Goal: Use online tool/utility: Utilize a website feature to perform a specific function

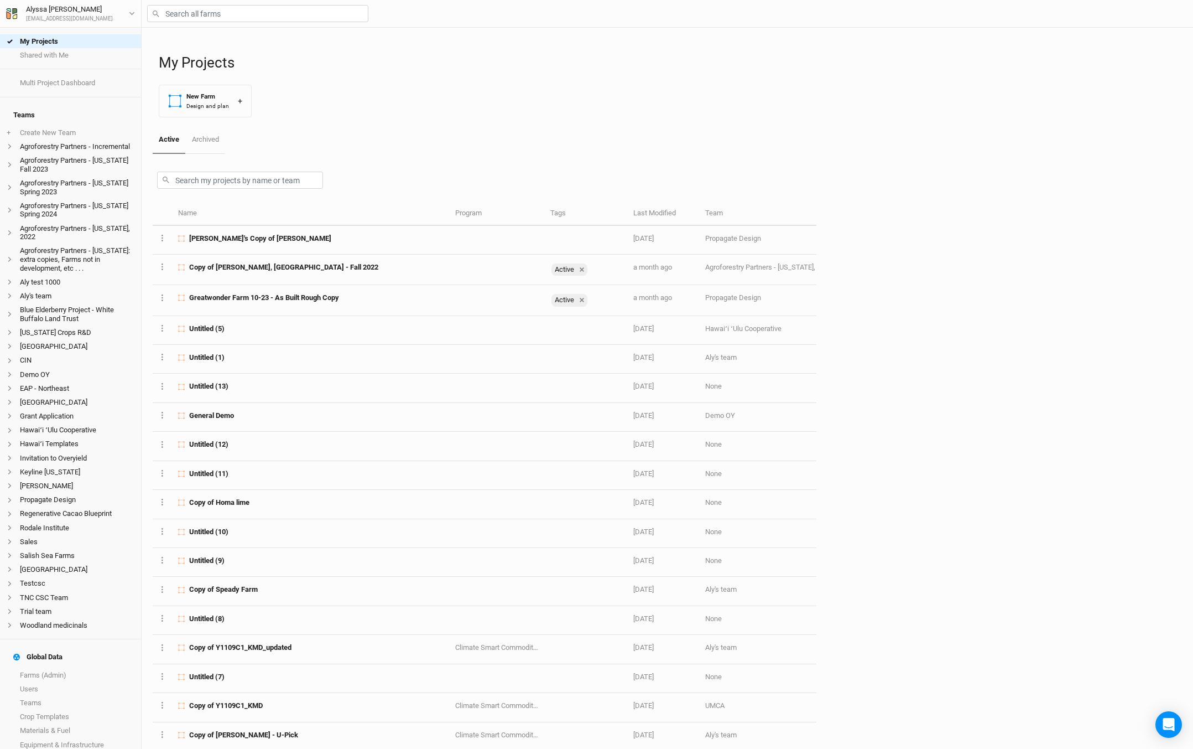
scroll to position [25, 0]
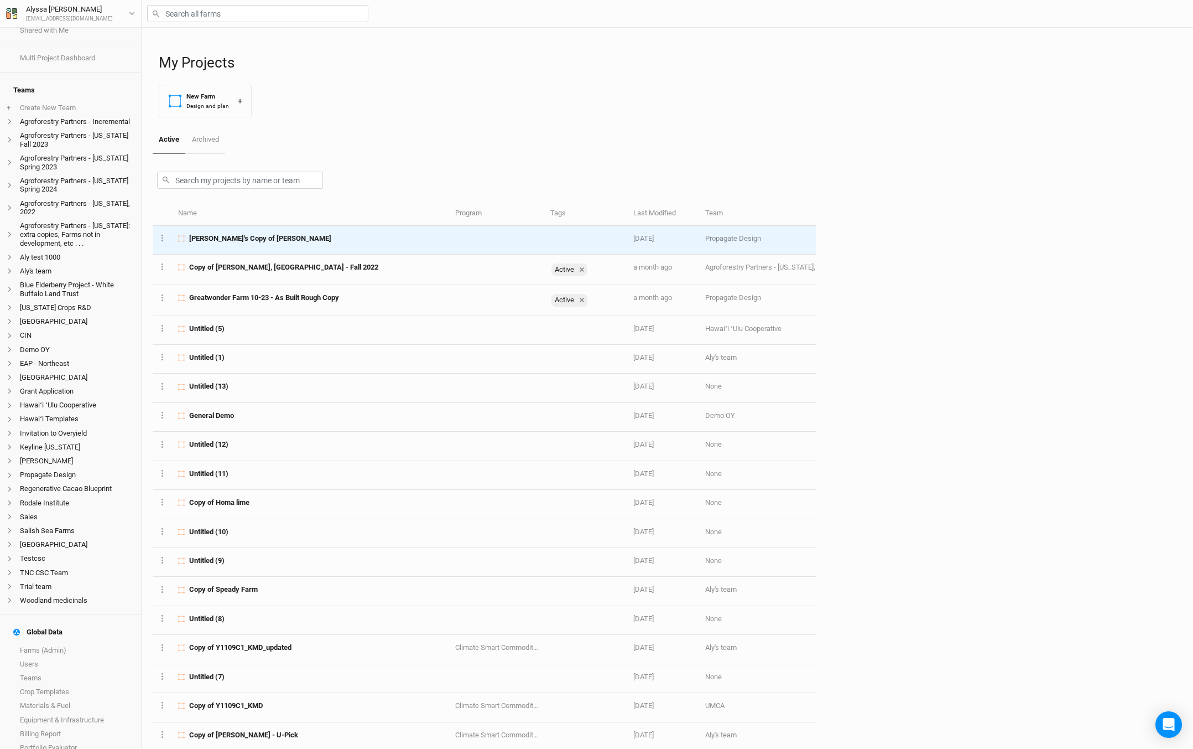
click at [266, 238] on span "[PERSON_NAME]'s Copy of [PERSON_NAME]" at bounding box center [260, 238] width 142 height 10
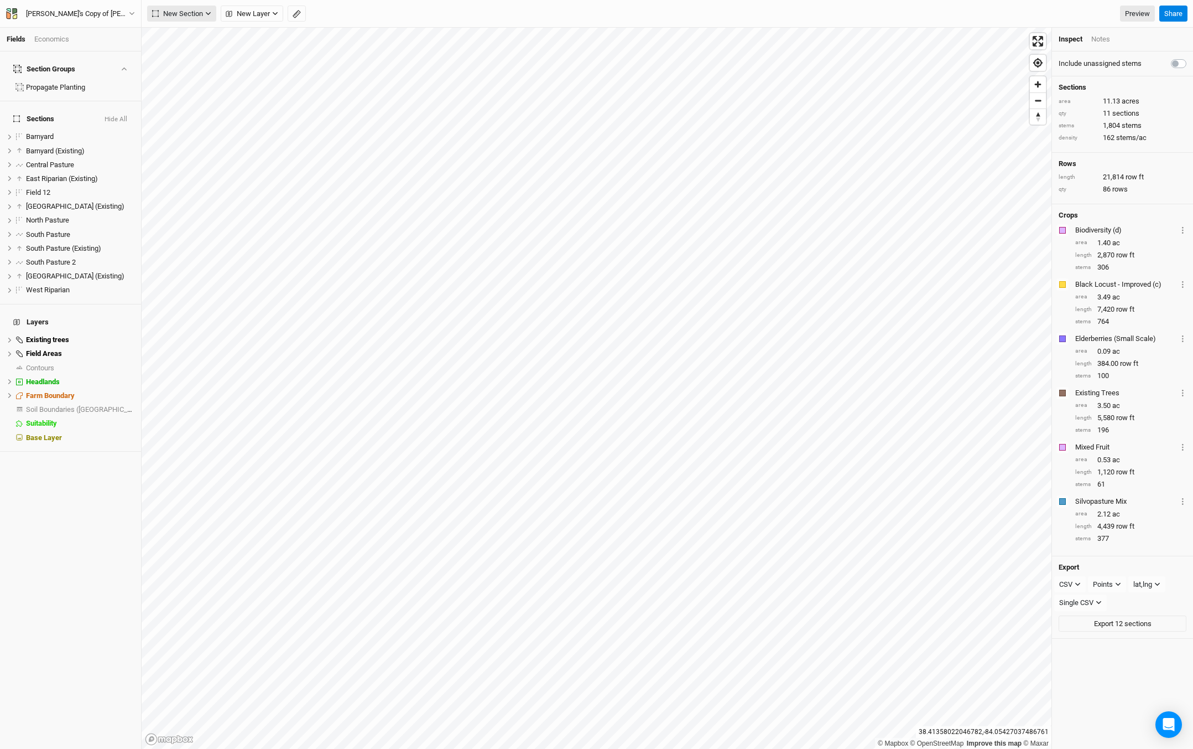
click at [190, 13] on span "New Section" at bounding box center [177, 13] width 51 height 11
click at [265, 13] on span "New Layer" at bounding box center [248, 13] width 44 height 11
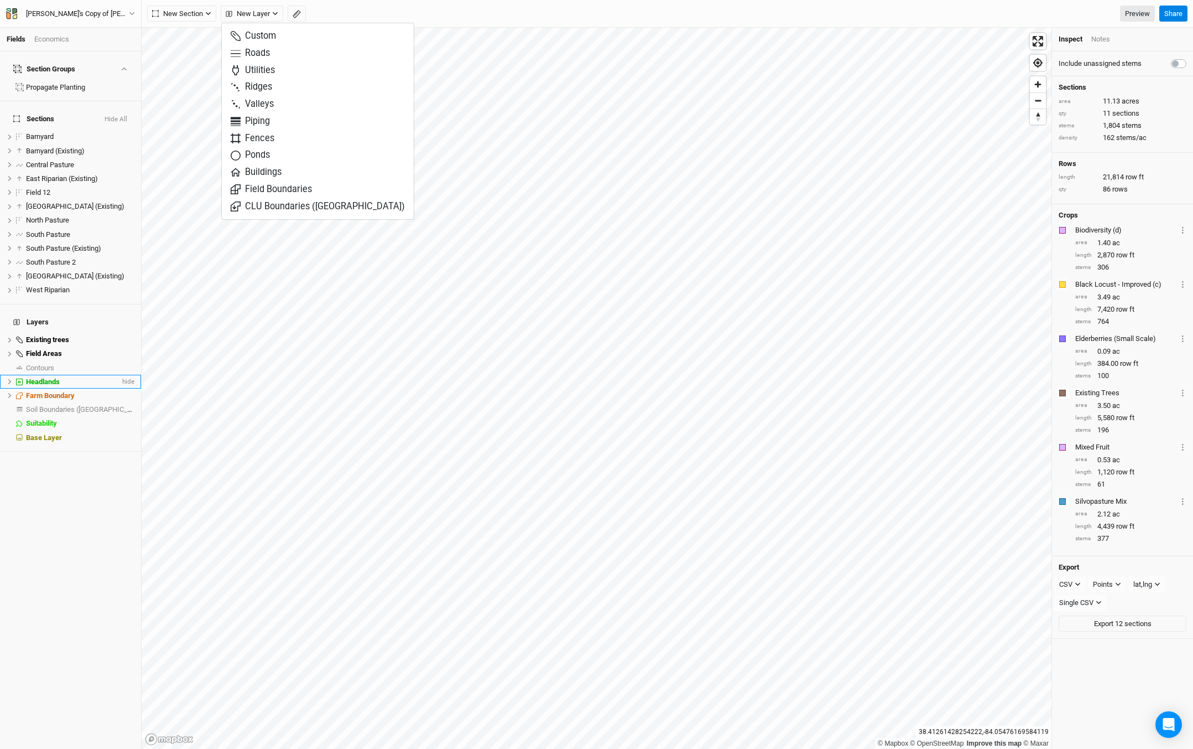
click at [96, 377] on div "Headlands" at bounding box center [73, 381] width 94 height 9
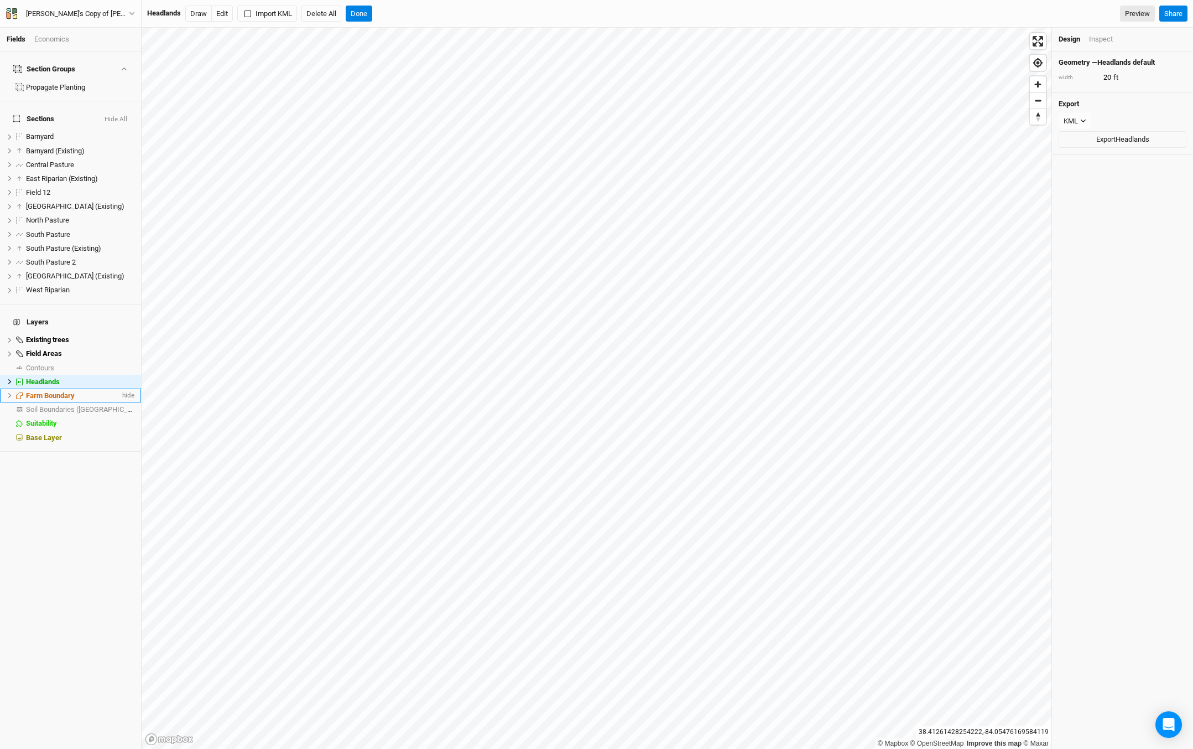
click at [76, 391] on div "Farm Boundary" at bounding box center [73, 395] width 94 height 9
click at [206, 12] on button "Draw" at bounding box center [213, 14] width 27 height 17
click at [240, 12] on button "Edit" at bounding box center [237, 14] width 22 height 17
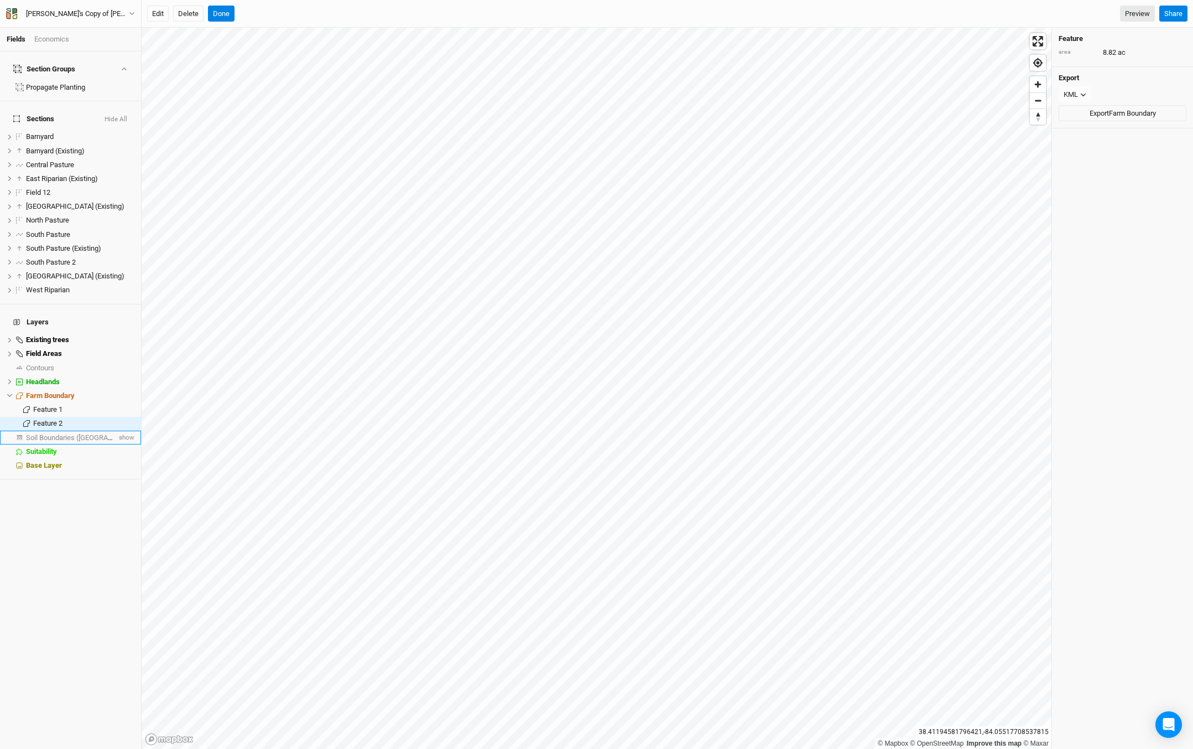
click at [74, 433] on span "Soil Boundaries ([GEOGRAPHIC_DATA])" at bounding box center [87, 437] width 123 height 8
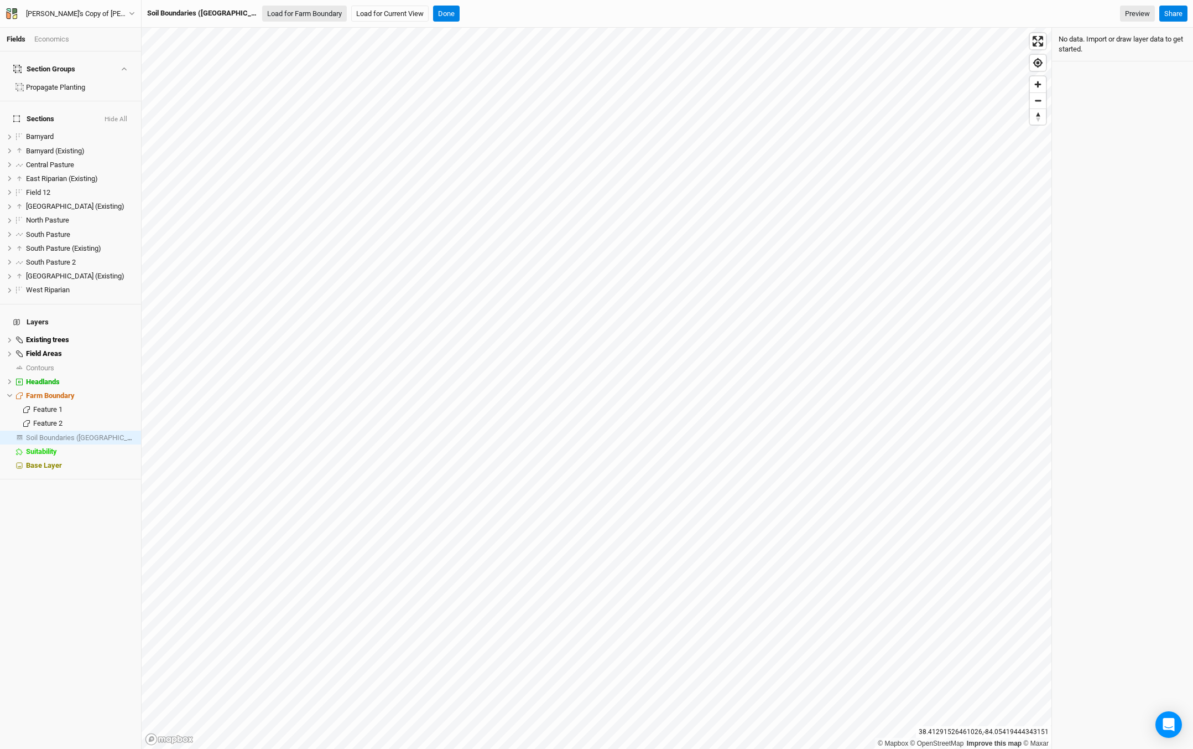
click at [285, 14] on button "Load for Farm Boundary" at bounding box center [304, 14] width 85 height 17
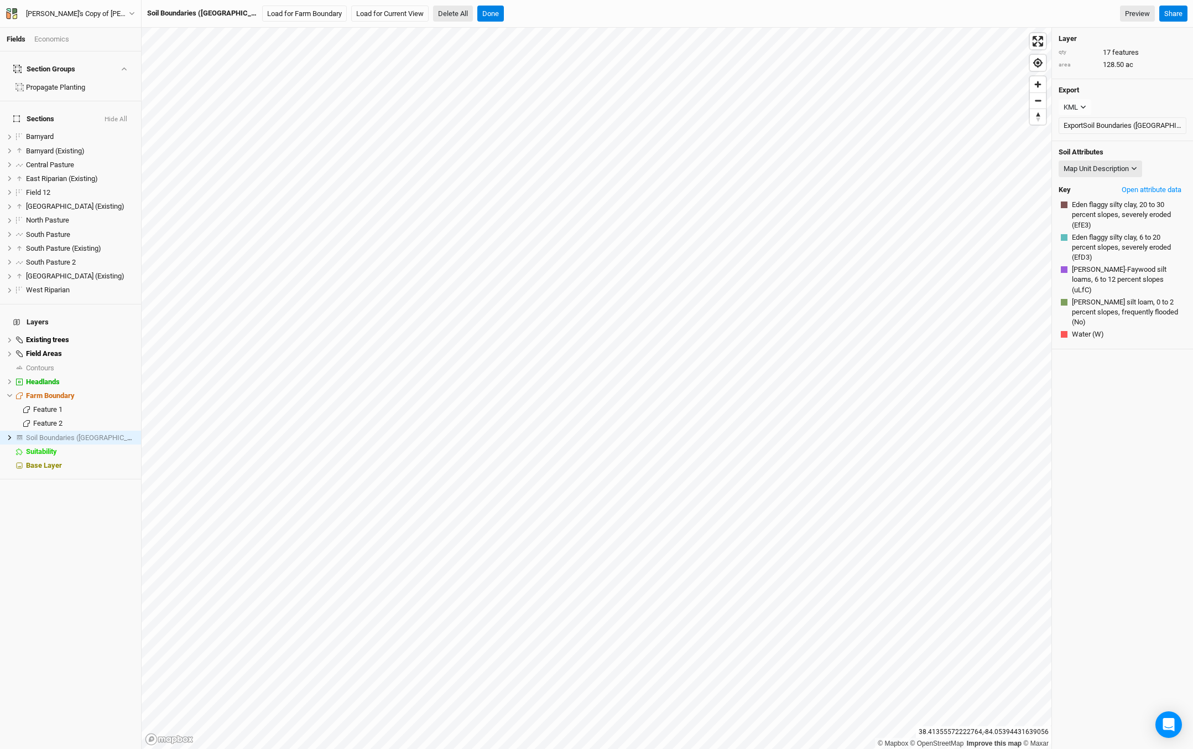
click at [433, 13] on button "Delete All" at bounding box center [453, 14] width 40 height 17
click at [461, 10] on button "Confirm" at bounding box center [478, 14] width 34 height 17
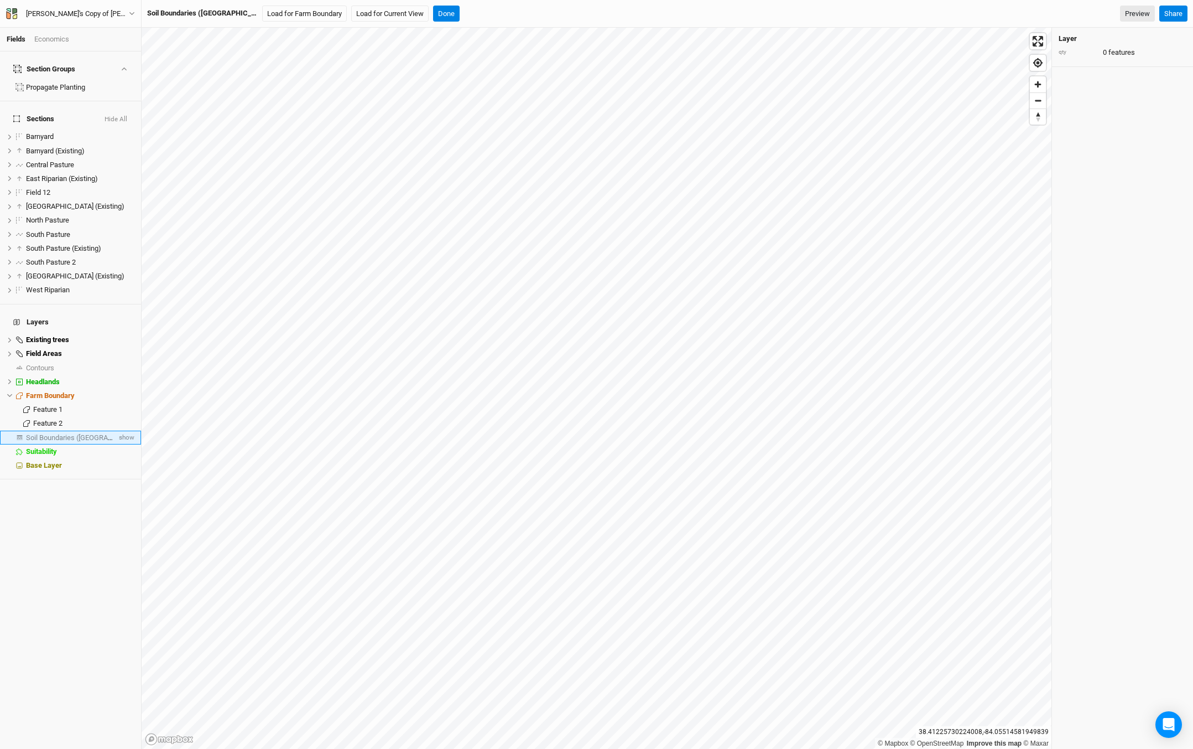
click at [68, 433] on span "Soil Boundaries ([GEOGRAPHIC_DATA])" at bounding box center [87, 437] width 123 height 8
click at [271, 15] on button "Load for Farm Boundary" at bounding box center [304, 14] width 85 height 17
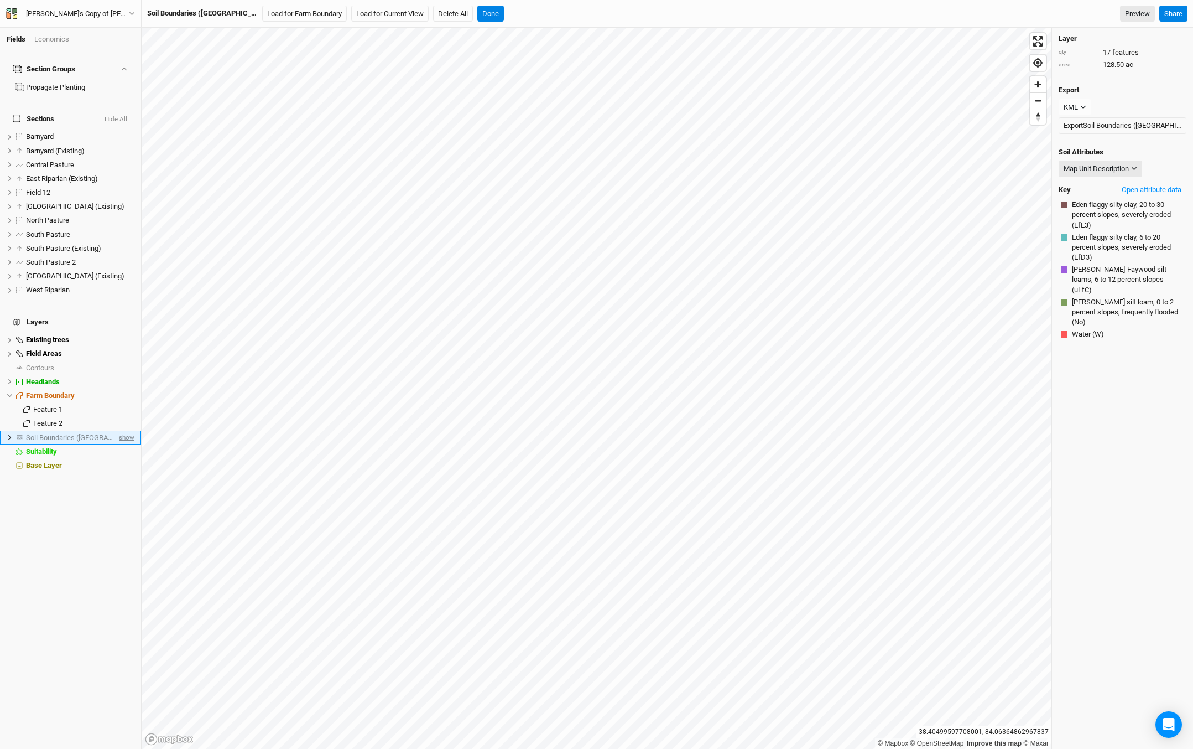
click at [124, 430] on span "show" at bounding box center [126, 437] width 18 height 14
click at [1114, 164] on div "Map Unit Description" at bounding box center [1096, 168] width 65 height 11
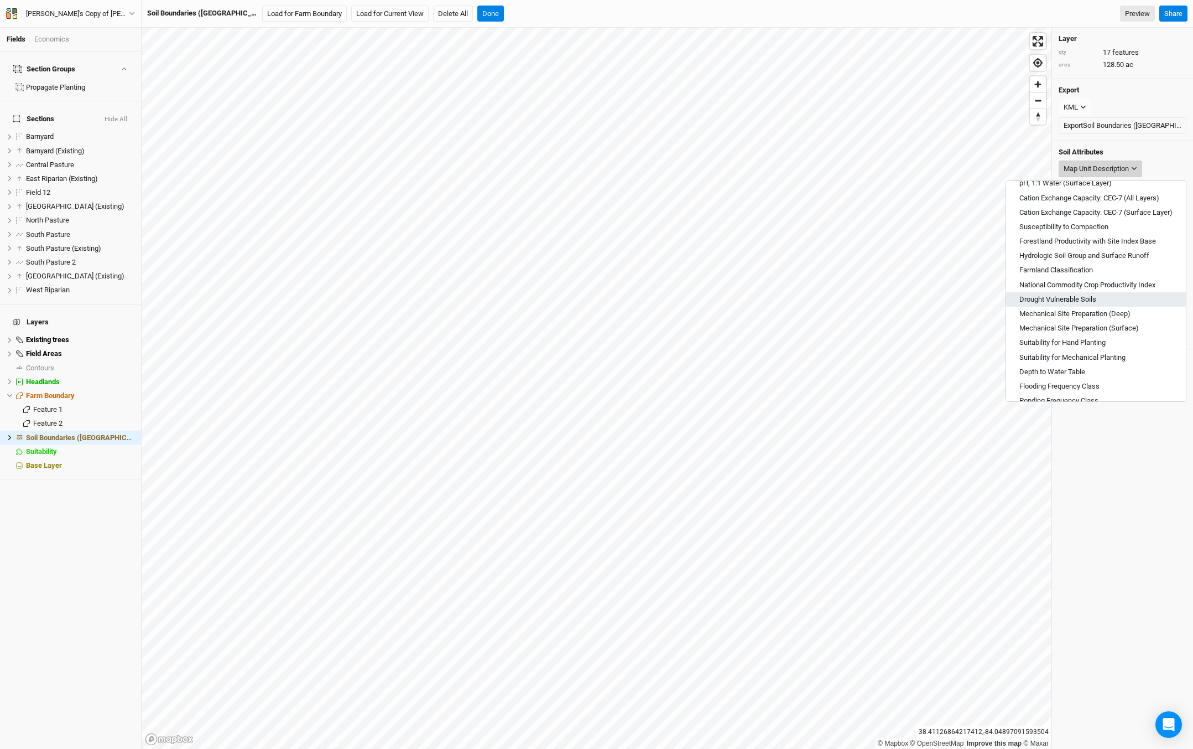
scroll to position [345, 0]
click at [1130, 351] on button "Suitability for Mechanical Planting" at bounding box center [1096, 354] width 180 height 14
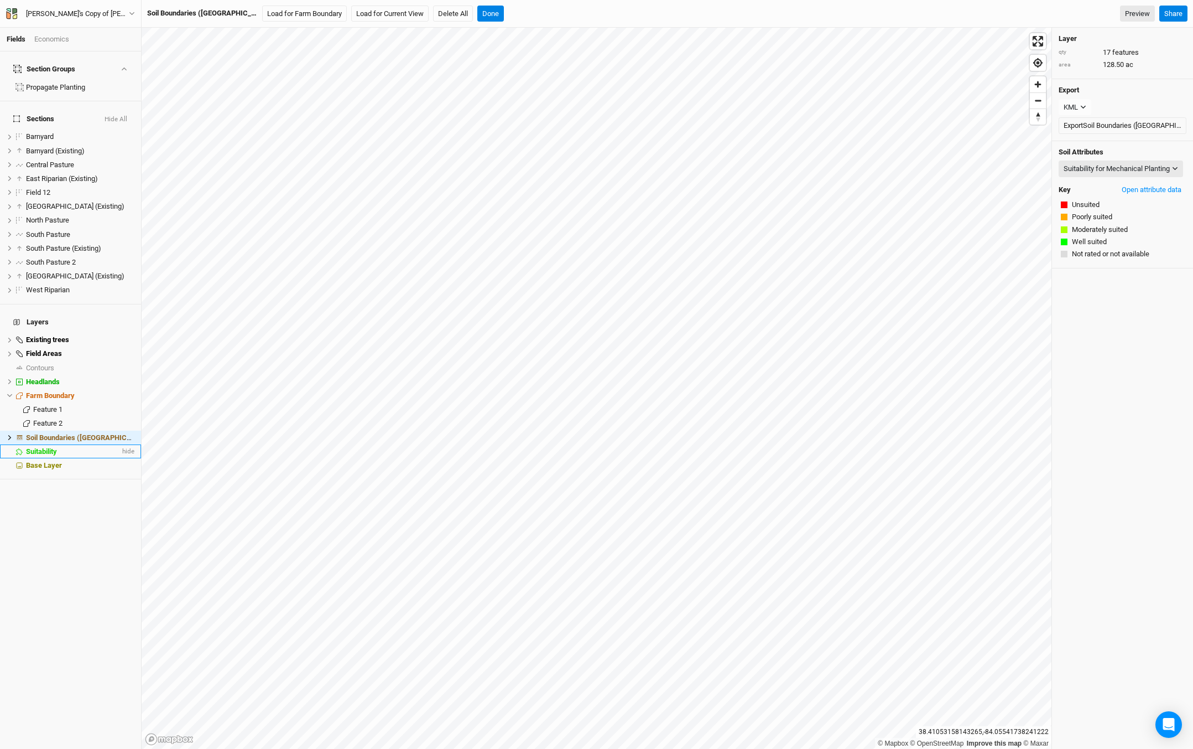
click at [118, 444] on li "Suitability hide" at bounding box center [70, 451] width 141 height 14
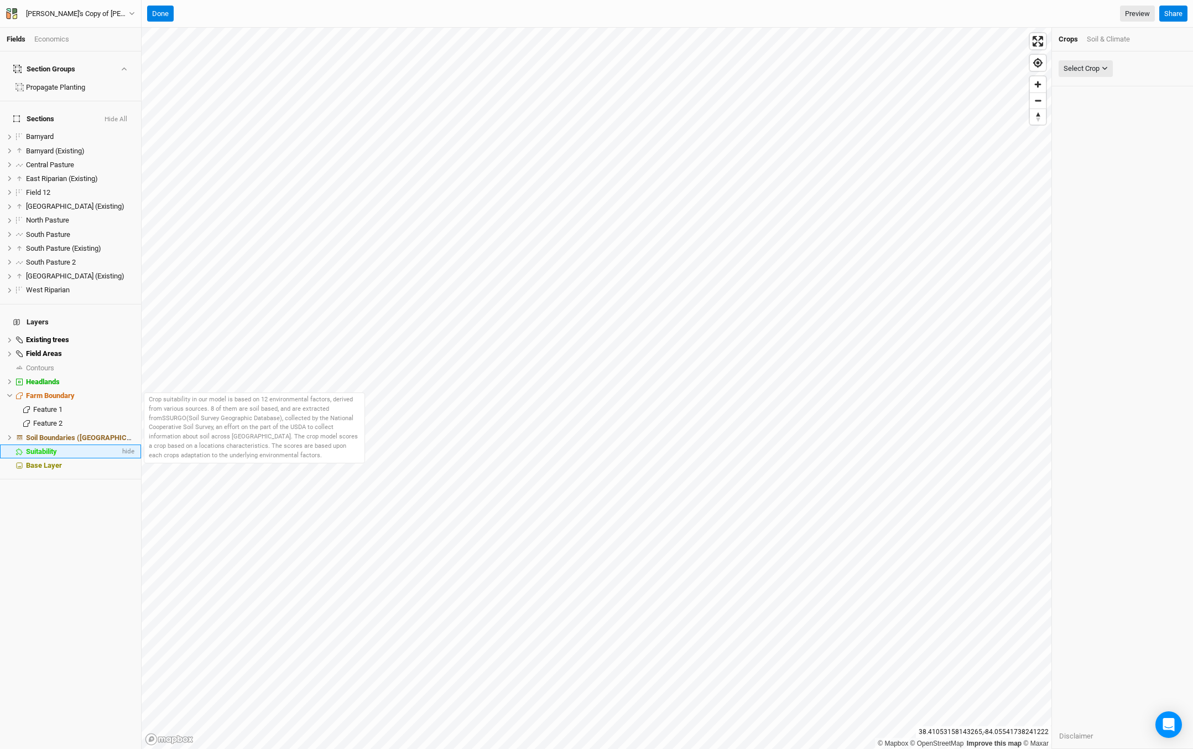
click at [102, 447] on div "Suitability" at bounding box center [73, 451] width 94 height 9
drag, startPoint x: 160, startPoint y: 0, endPoint x: 160, endPoint y: 17, distance: 16.6
click at [160, 10] on div "Done Preview Share" at bounding box center [668, 14] width 1052 height 28
click at [160, 24] on div "Done Preview Share" at bounding box center [668, 14] width 1052 height 28
click at [156, 12] on button "Done" at bounding box center [160, 14] width 27 height 17
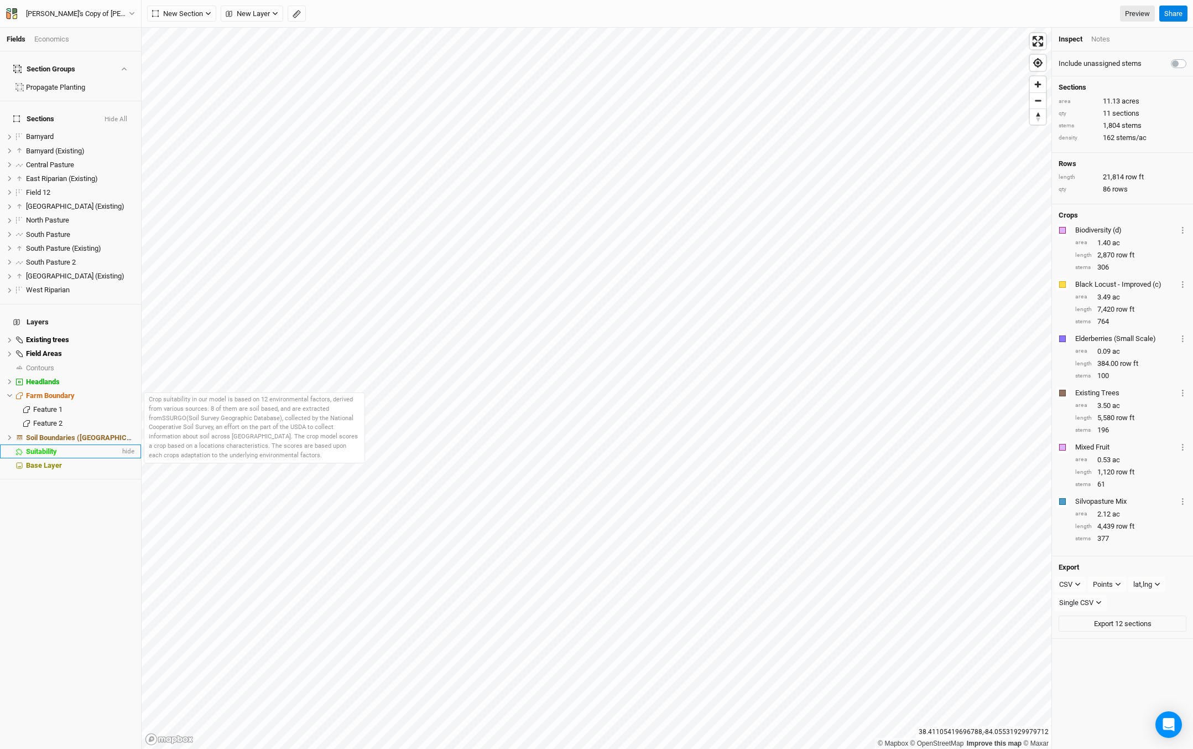
click at [71, 447] on div "Suitability" at bounding box center [73, 451] width 94 height 9
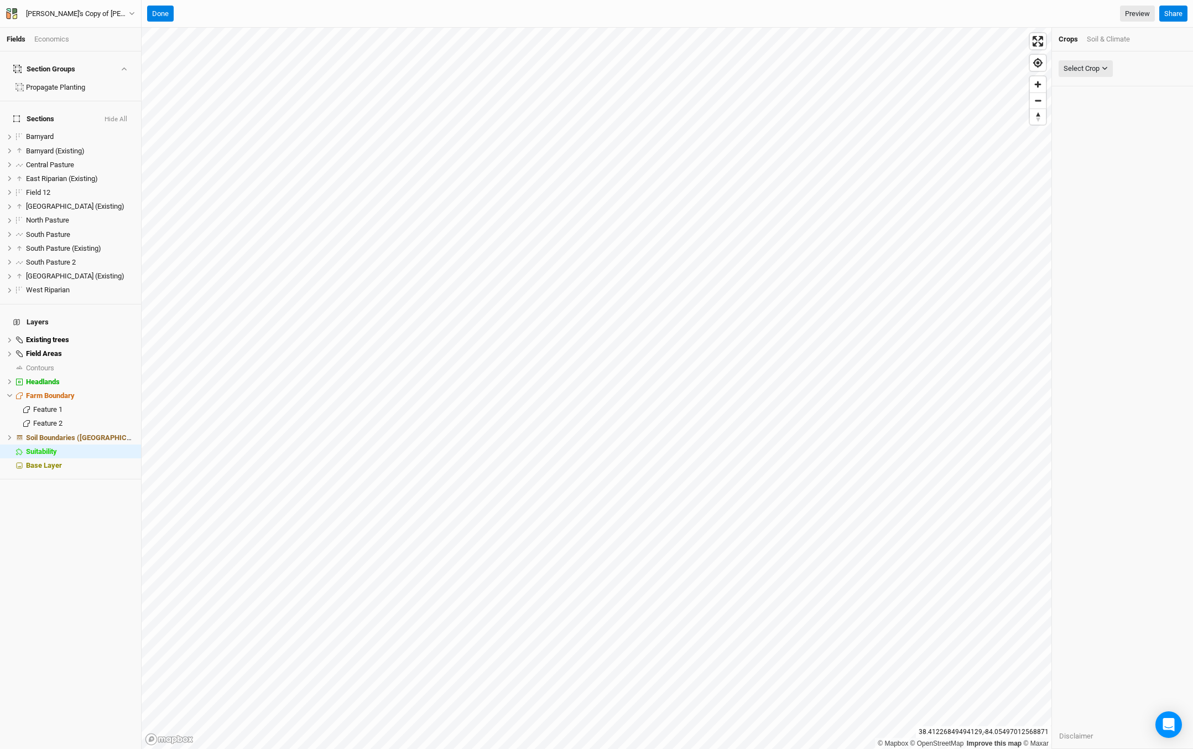
click at [1078, 58] on div "Select Crop American Elderberry American Hazelnut Apple Aronia Bitternut Hickor…" at bounding box center [1123, 68] width 128 height 21
click at [1080, 74] on div "Select Crop" at bounding box center [1082, 68] width 36 height 11
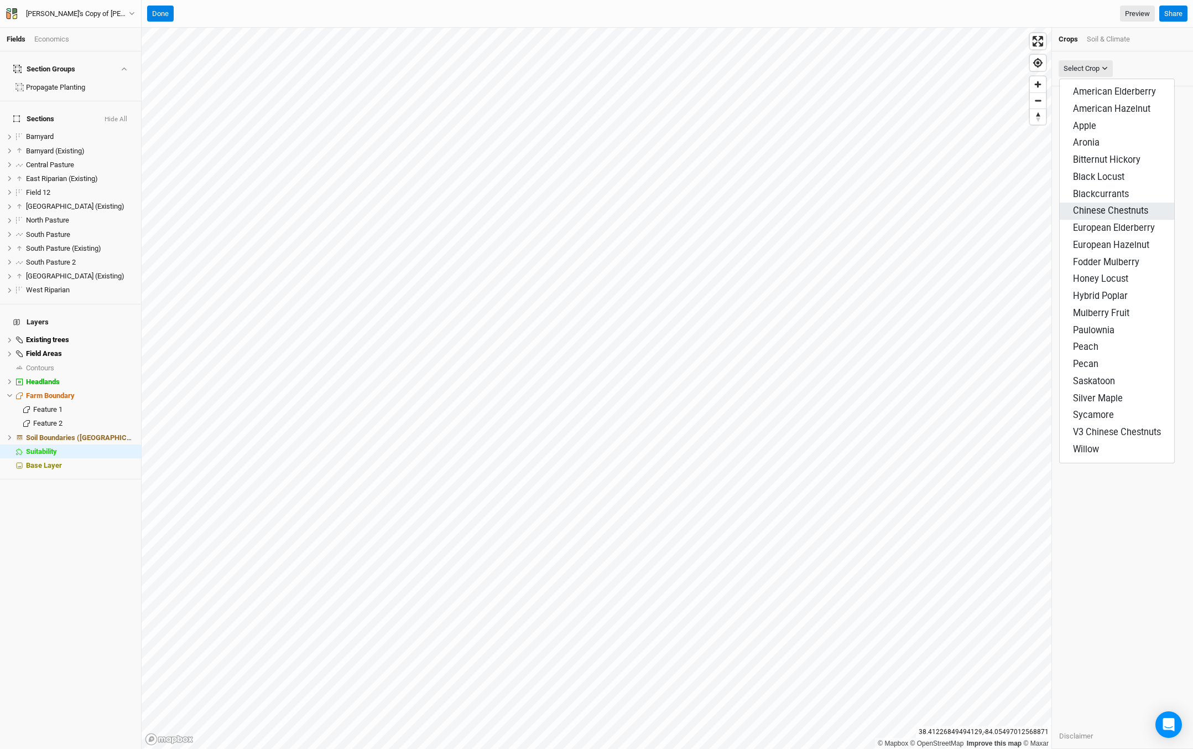
click at [1145, 211] on span "Chinese Chestnuts" at bounding box center [1110, 210] width 75 height 11
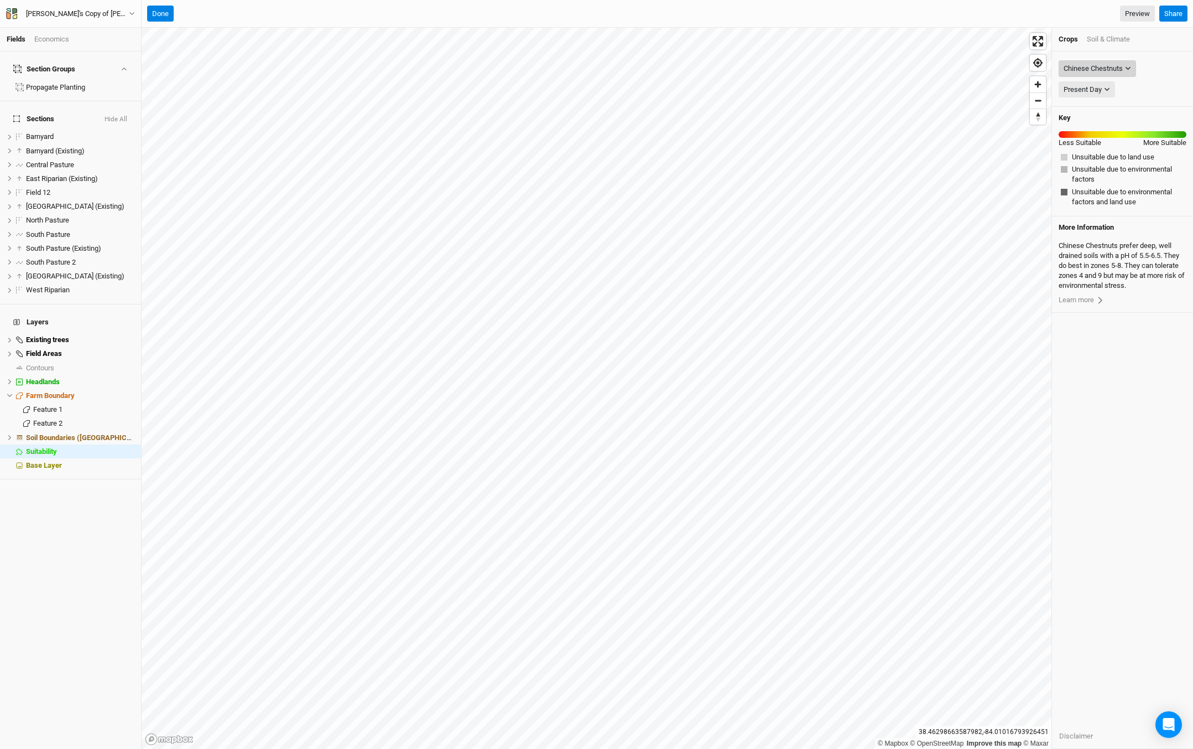
click at [1108, 65] on div "Chinese Chestnuts" at bounding box center [1093, 68] width 59 height 11
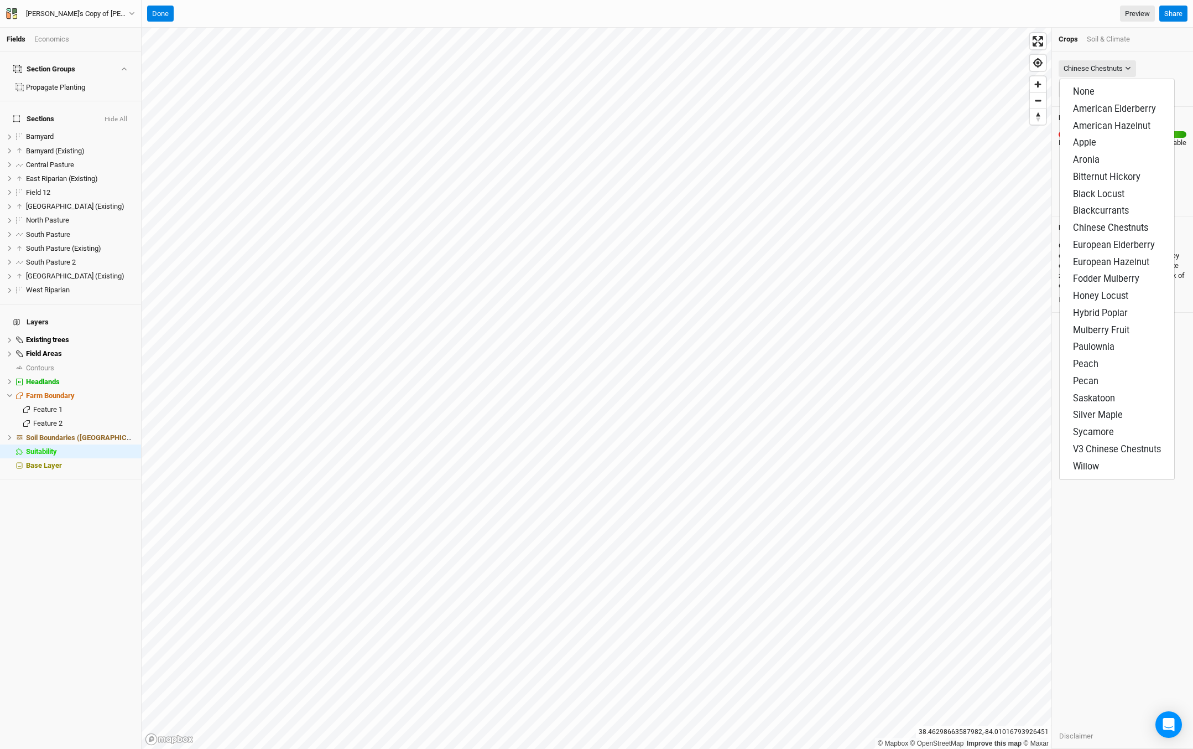
click at [1165, 54] on div "Chinese Chestnuts Present Day [DATE] Present Day" at bounding box center [1122, 78] width 141 height 55
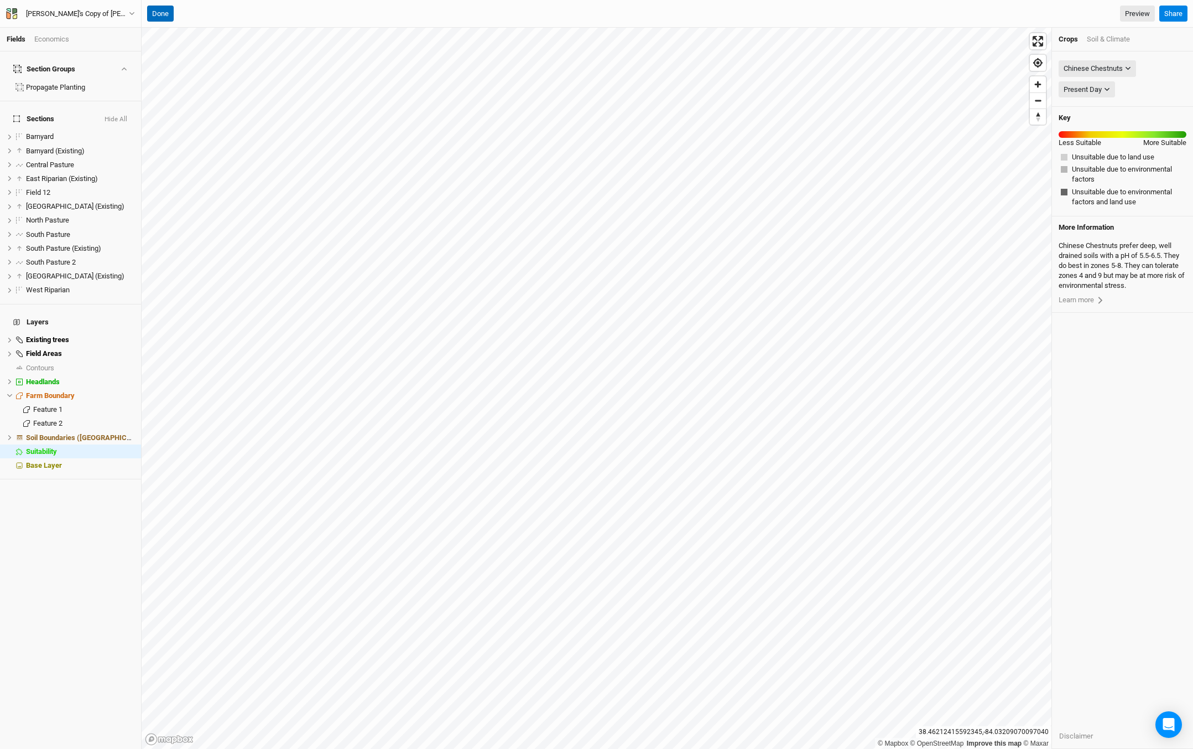
click at [169, 16] on button "Done" at bounding box center [160, 14] width 27 height 17
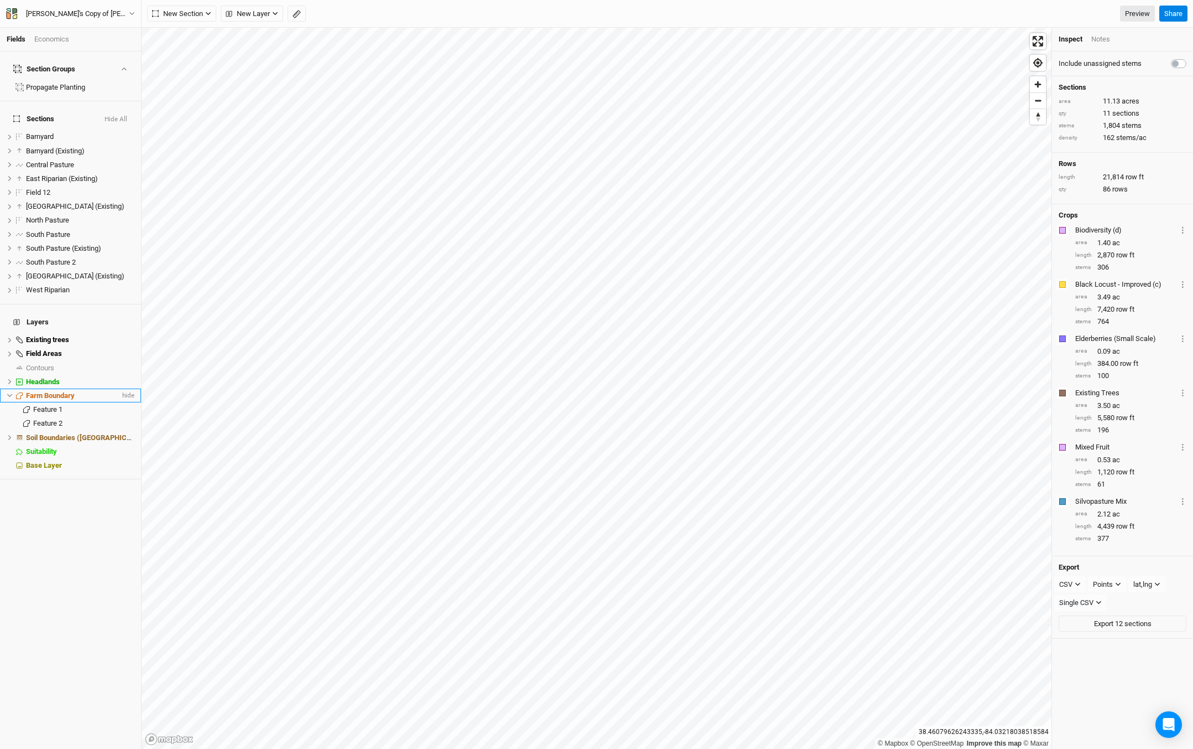
click at [44, 388] on li "Farm Boundary hide" at bounding box center [70, 395] width 141 height 14
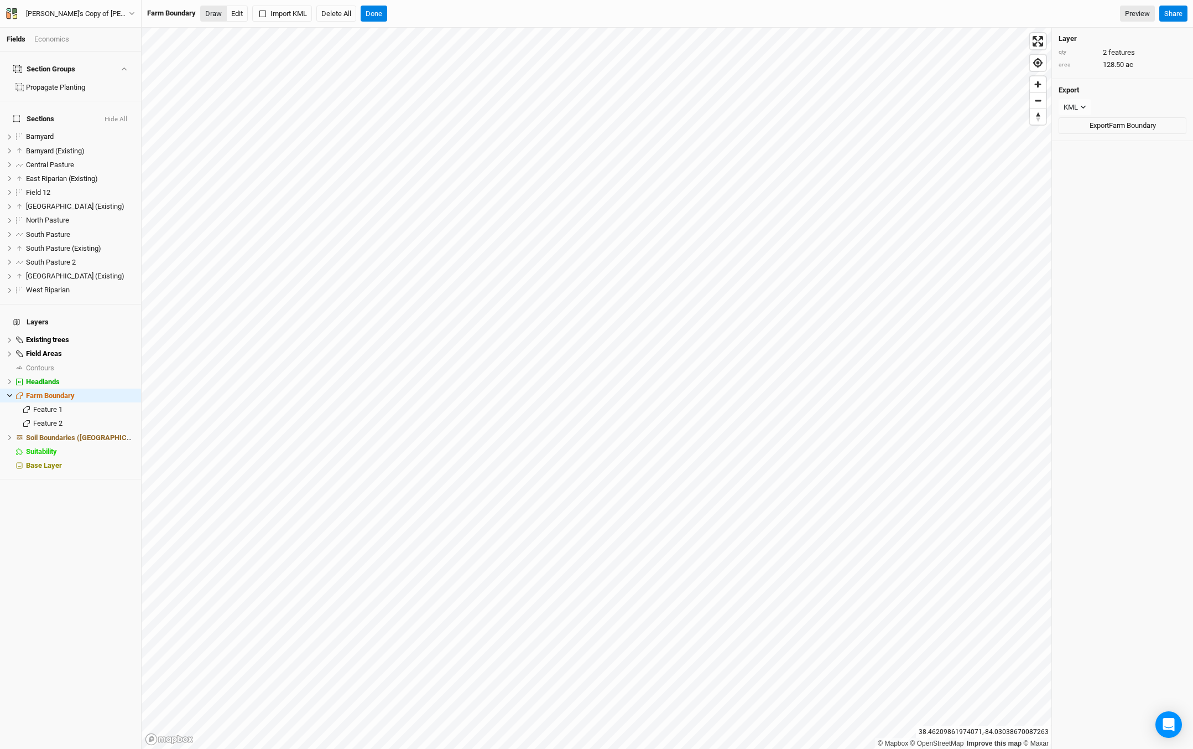
click at [211, 16] on button "Draw" at bounding box center [213, 14] width 27 height 17
click at [123, 444] on span "hide" at bounding box center [127, 451] width 14 height 14
click at [123, 444] on span "show" at bounding box center [126, 451] width 18 height 14
click at [387, 13] on button "Done" at bounding box center [374, 14] width 27 height 17
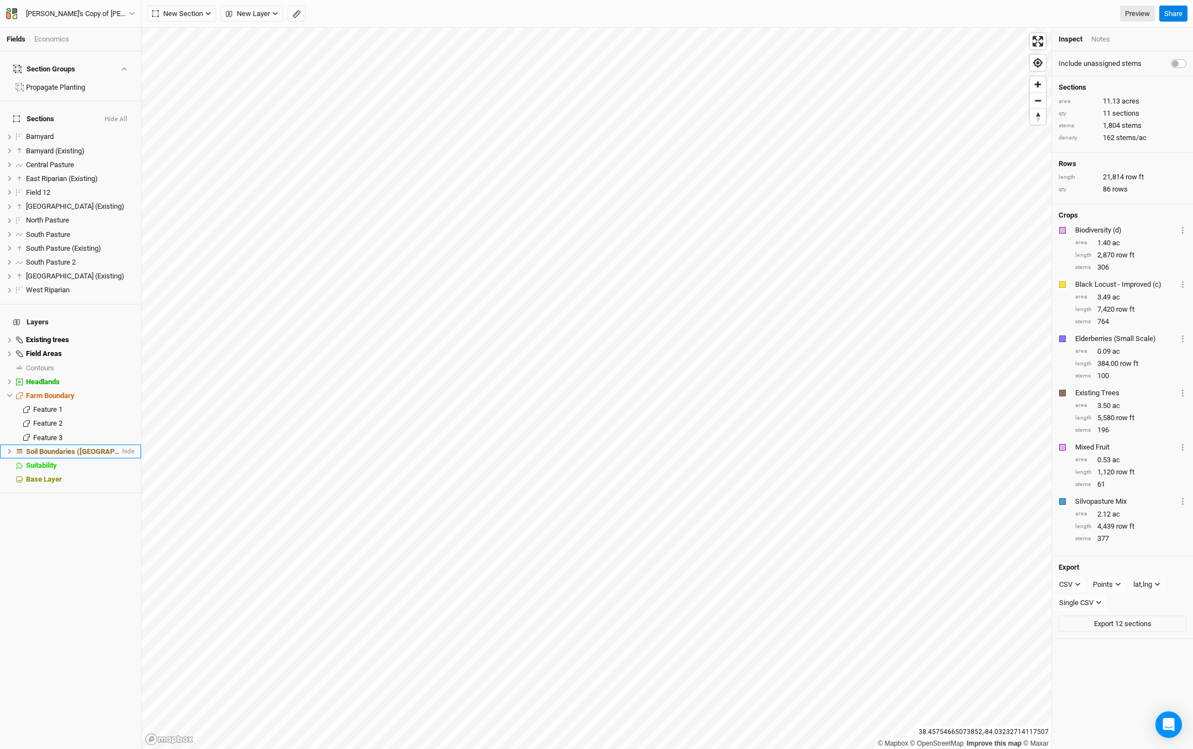
click at [96, 447] on div "Soil Boundaries ([GEOGRAPHIC_DATA])" at bounding box center [73, 451] width 94 height 9
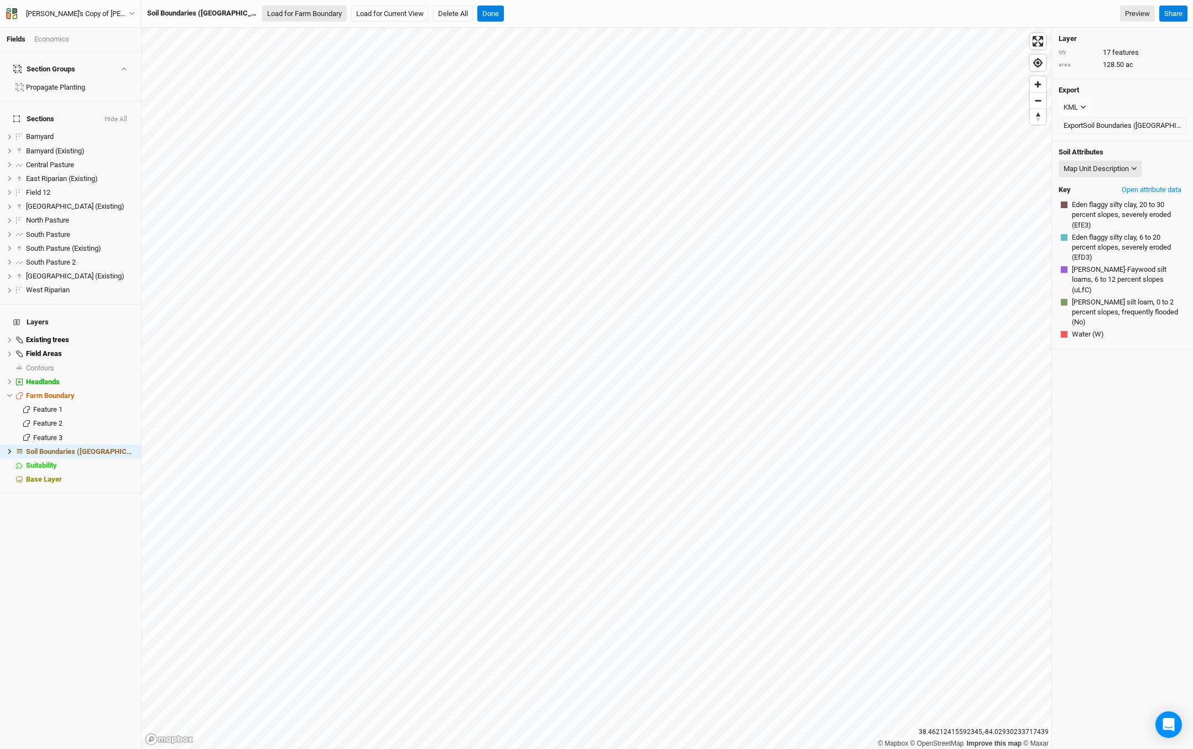
click at [282, 11] on button "Load for Farm Boundary" at bounding box center [304, 14] width 85 height 17
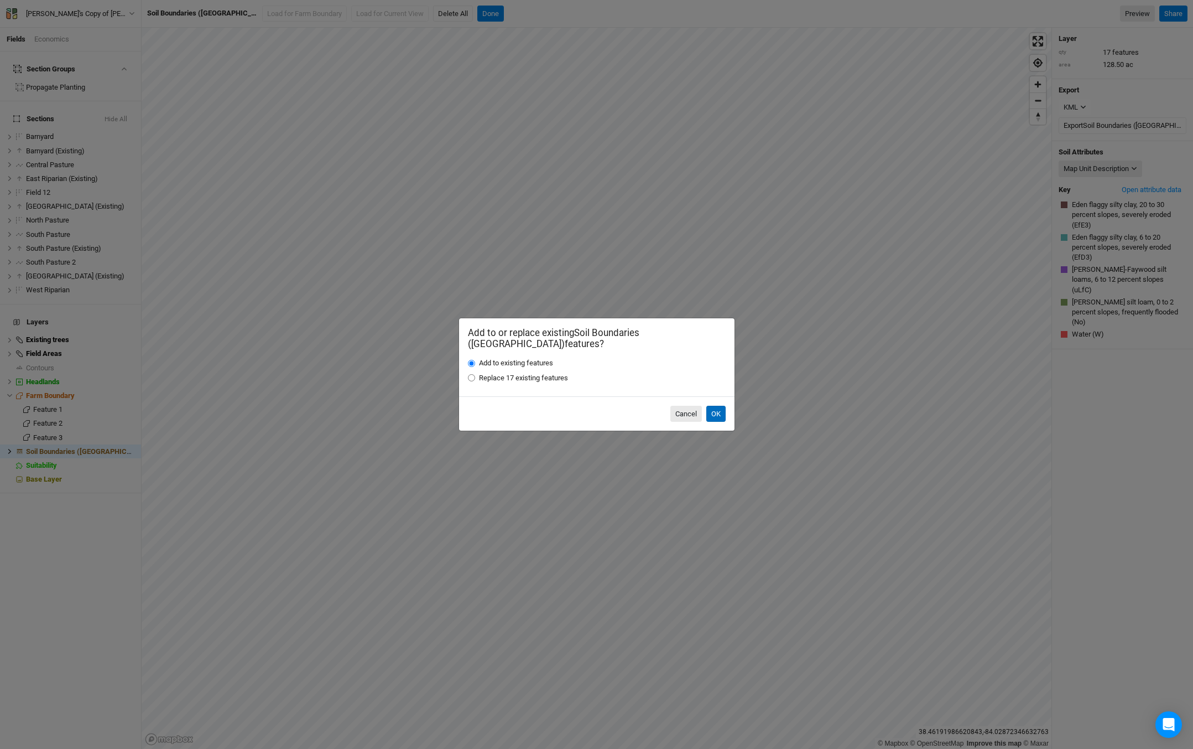
click at [713, 408] on button "OK" at bounding box center [716, 414] width 19 height 17
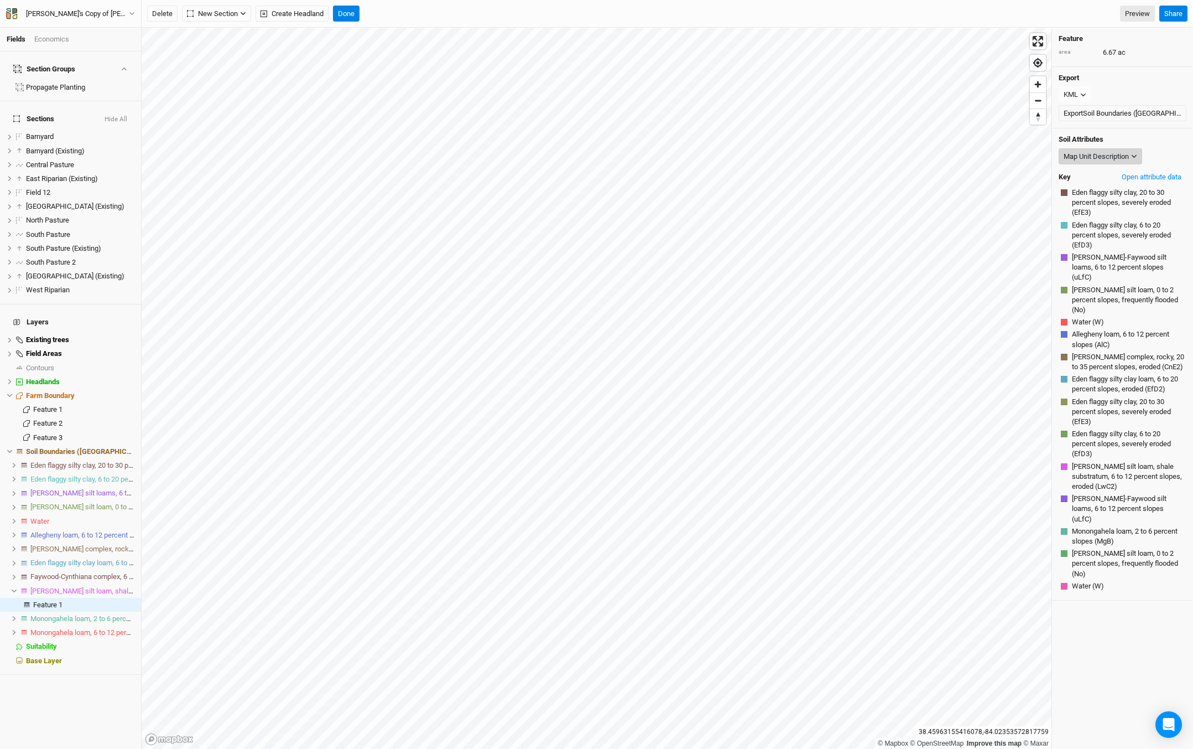
click at [1126, 160] on div "Map Unit Description" at bounding box center [1096, 156] width 65 height 11
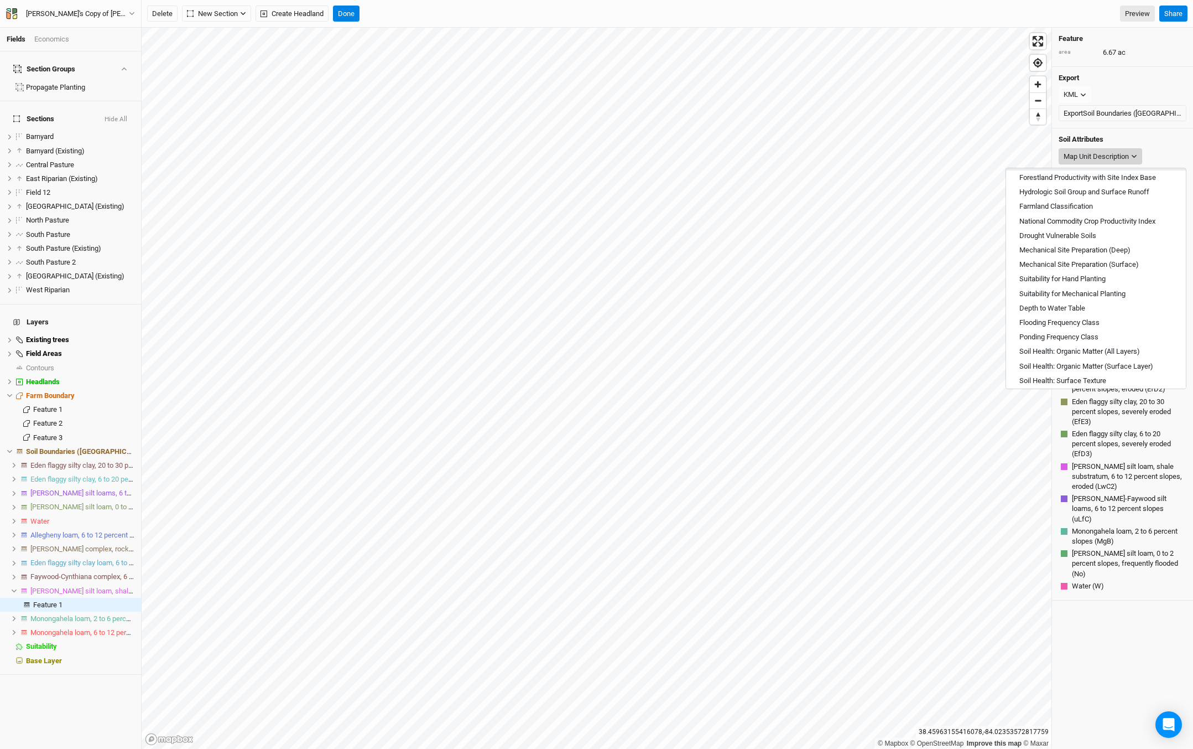
scroll to position [394, 0]
click at [1122, 286] on button "Suitability for Mechanical Planting" at bounding box center [1096, 293] width 180 height 14
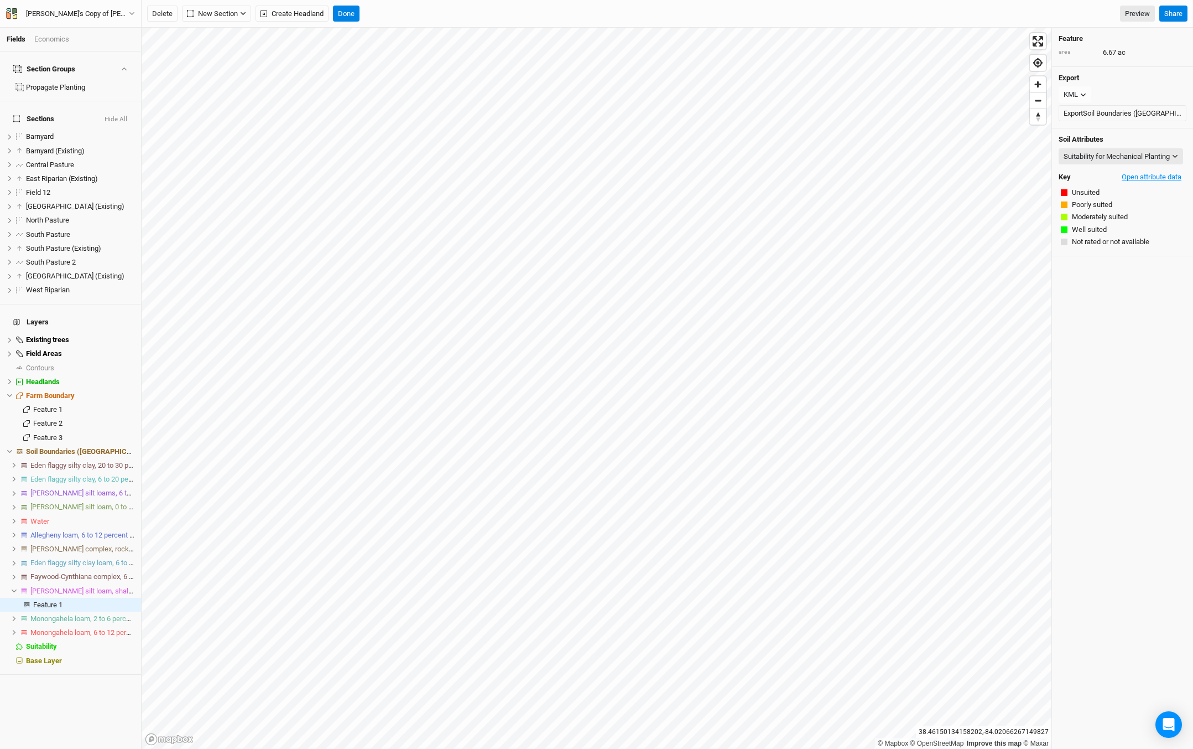
click at [1153, 183] on button "Open attribute data" at bounding box center [1152, 177] width 70 height 17
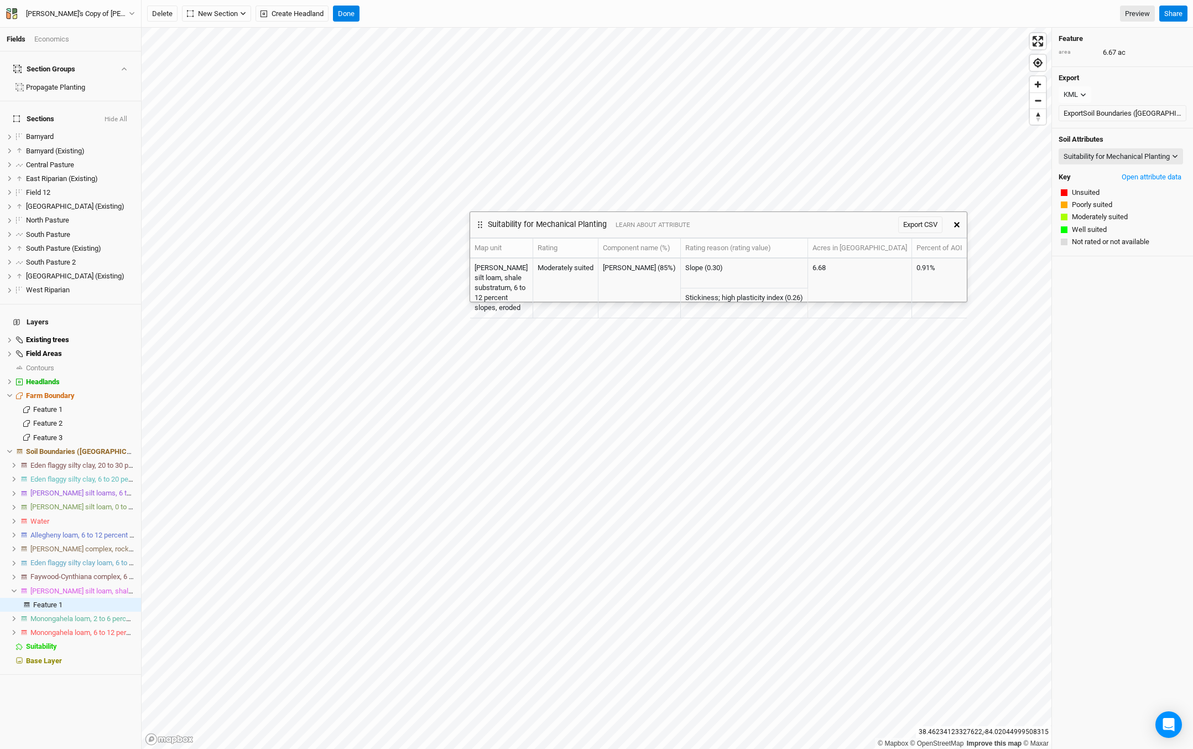
drag, startPoint x: 890, startPoint y: 38, endPoint x: 809, endPoint y: 215, distance: 194.3
click at [809, 215] on div "Suitability for Mechanical Planting LEARN ABOUT ATTRIBUTE Export CSV" at bounding box center [708, 224] width 477 height 25
